Goal: Task Accomplishment & Management: Use online tool/utility

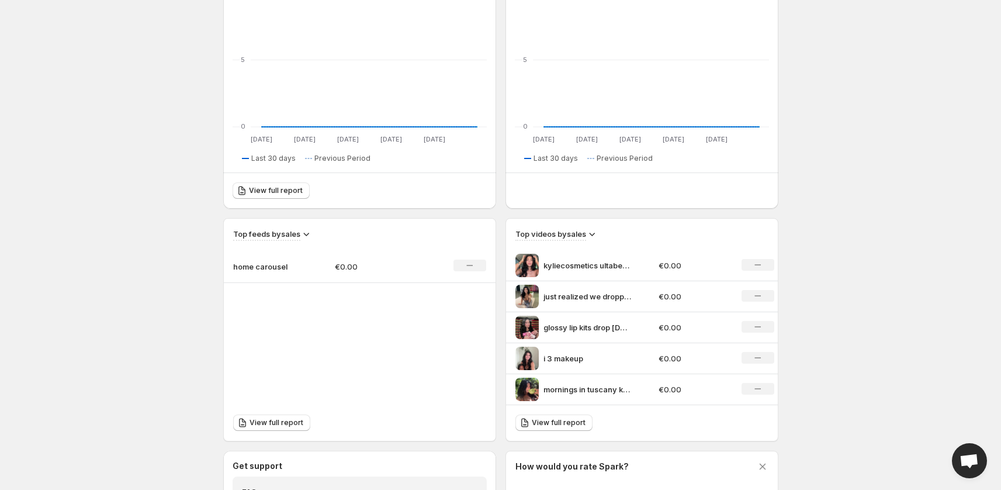
scroll to position [343, 0]
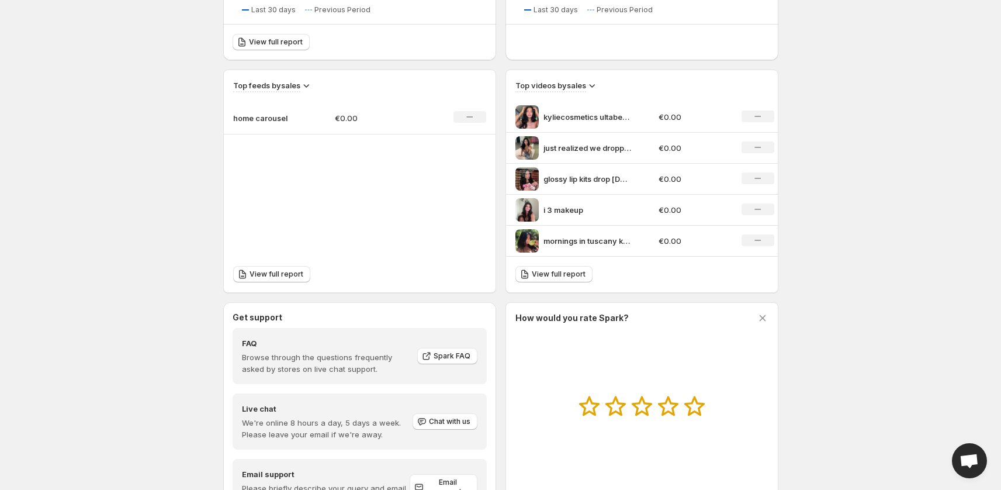
click at [307, 84] on icon at bounding box center [306, 85] width 12 height 12
click at [262, 272] on span "View full report" at bounding box center [277, 273] width 54 height 9
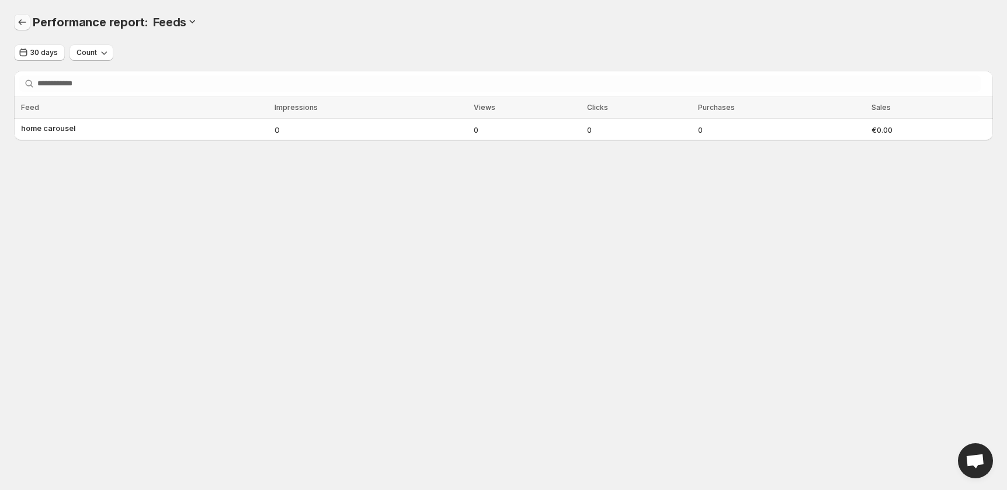
click at [22, 22] on icon "Performance report" at bounding box center [22, 22] width 12 height 12
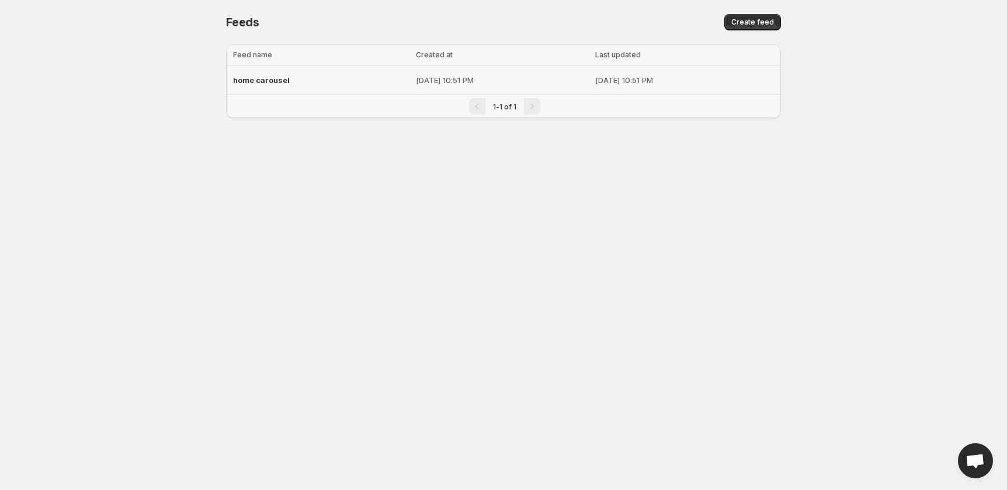
click at [264, 79] on span "home carousel" at bounding box center [261, 79] width 57 height 9
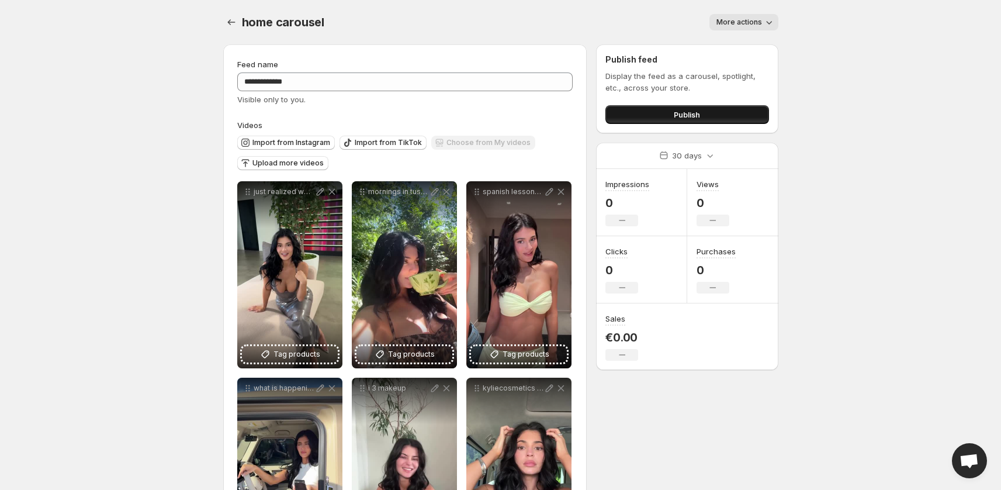
click at [692, 114] on span "Publish" at bounding box center [687, 115] width 26 height 12
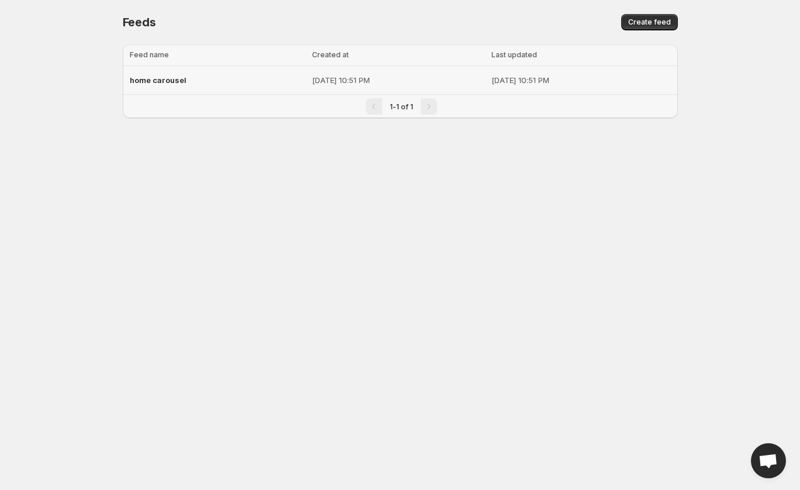
click at [233, 84] on div "home carousel" at bounding box center [218, 80] width 176 height 21
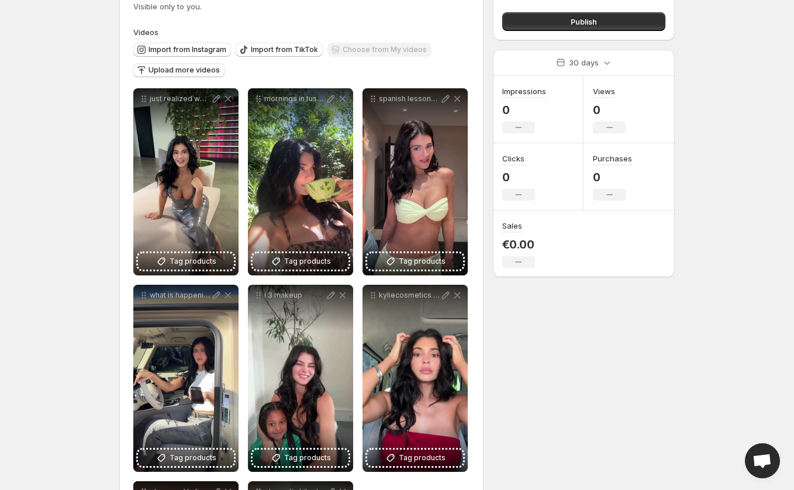
scroll to position [211, 0]
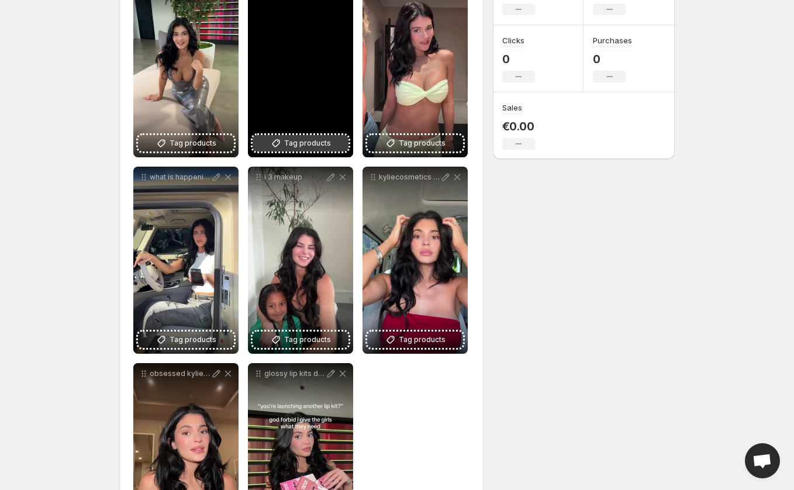
click at [283, 144] on button "Tag products" at bounding box center [300, 143] width 96 height 16
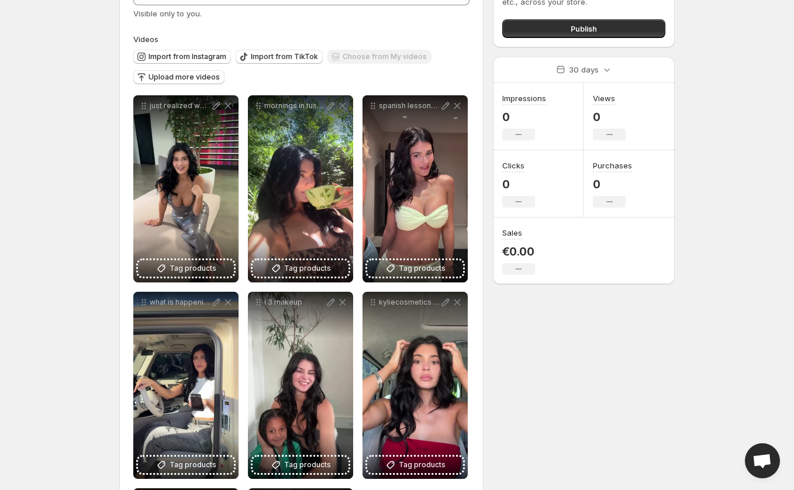
scroll to position [0, 0]
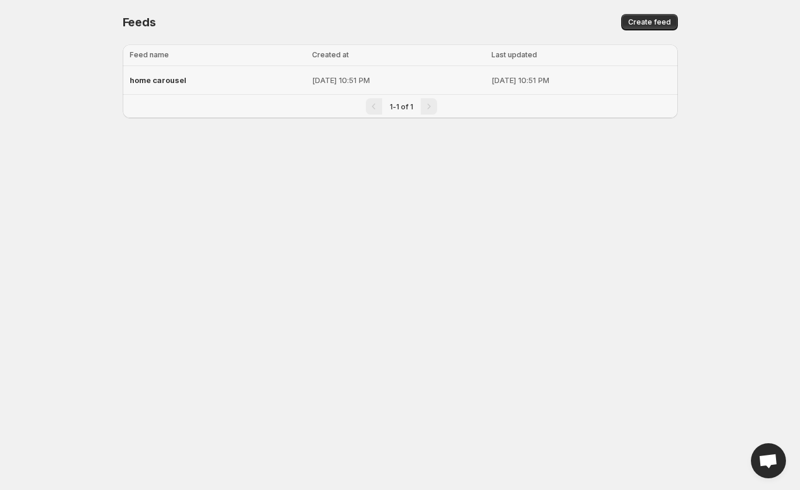
click at [181, 80] on span "home carousel" at bounding box center [158, 79] width 57 height 9
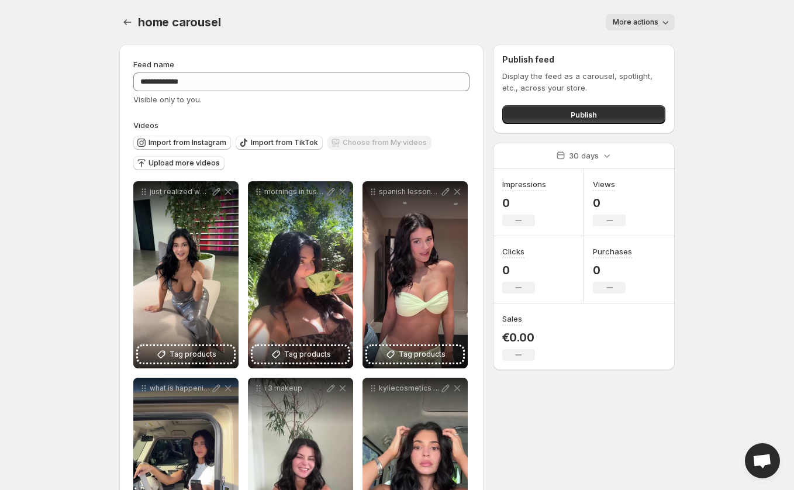
click at [656, 25] on span "More actions" at bounding box center [635, 22] width 46 height 9
click at [532, 25] on div "More actions" at bounding box center [454, 22] width 440 height 16
click at [126, 21] on icon "Settings" at bounding box center [128, 22] width 12 height 12
